Goal: Book appointment/travel/reservation

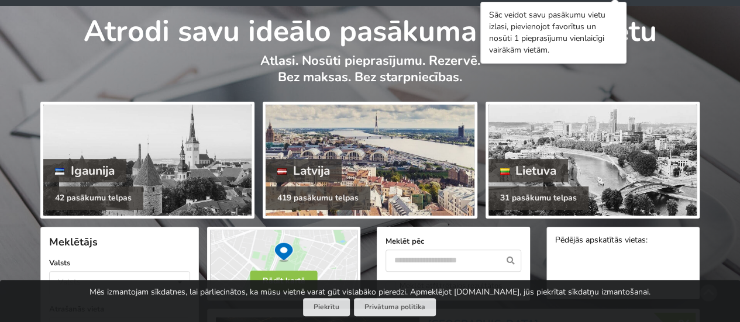
scroll to position [59, 0]
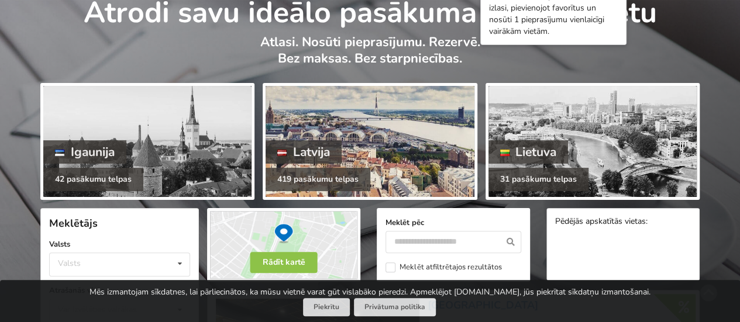
click at [355, 151] on div at bounding box center [370, 141] width 208 height 111
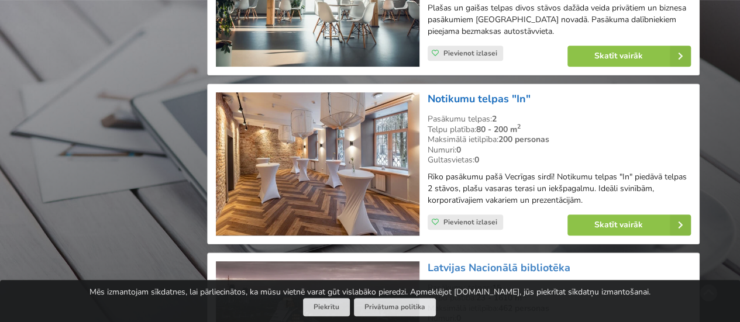
scroll to position [2692, 0]
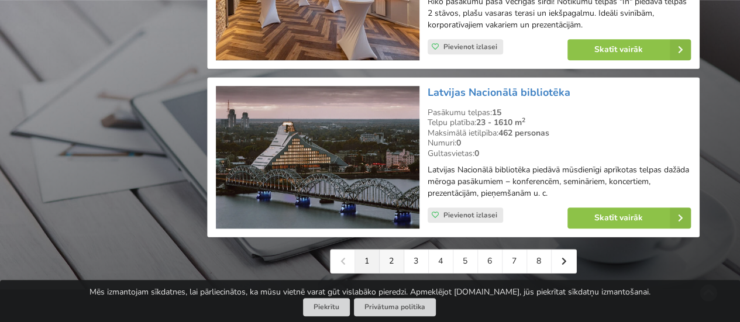
click at [395, 265] on link "2" at bounding box center [392, 261] width 25 height 23
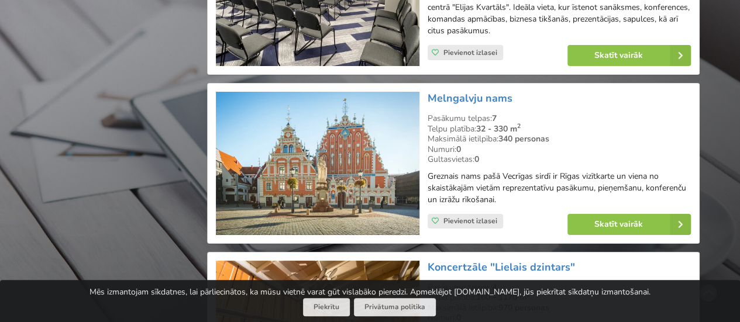
scroll to position [2224, 0]
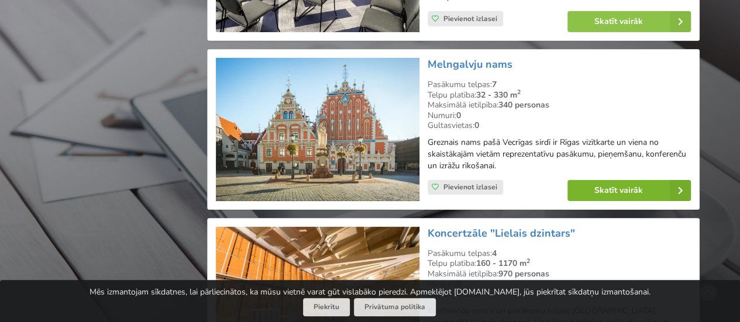
click at [617, 183] on link "Skatīt vairāk" at bounding box center [629, 190] width 123 height 21
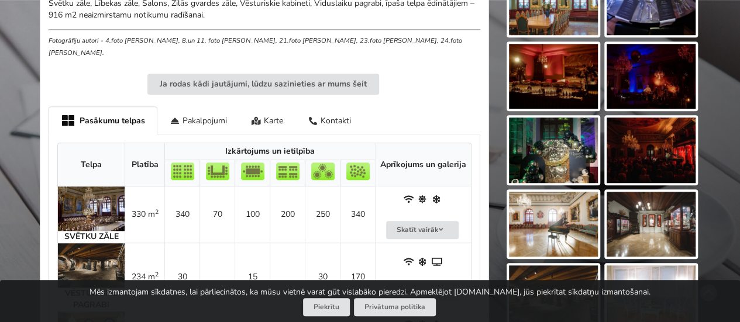
scroll to position [468, 0]
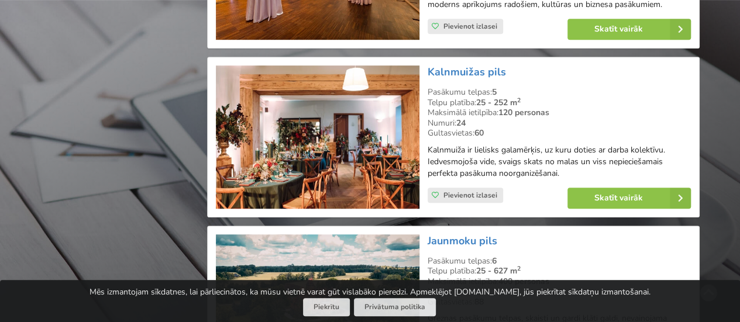
scroll to position [2633, 0]
